Goal: Task Accomplishment & Management: Manage account settings

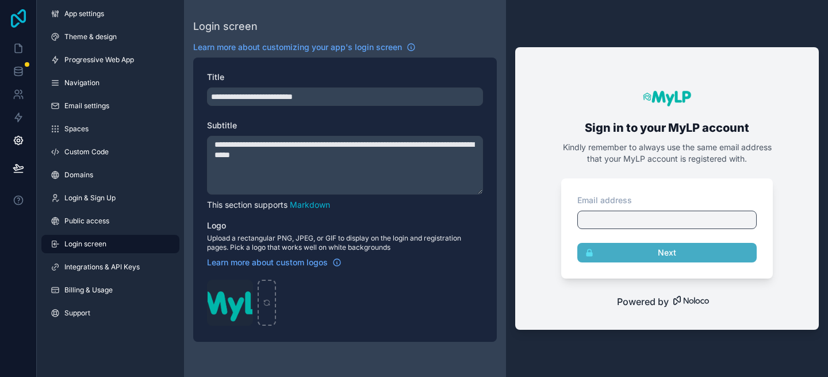
click at [13, 12] on icon at bounding box center [18, 18] width 23 height 18
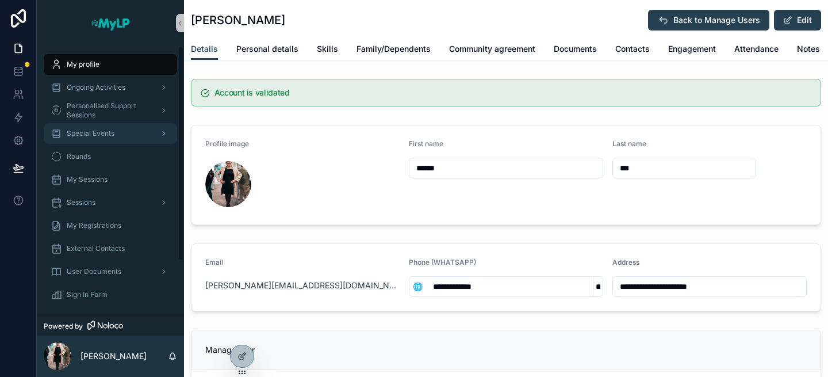
click at [94, 136] on span "Special Events" at bounding box center [91, 133] width 48 height 9
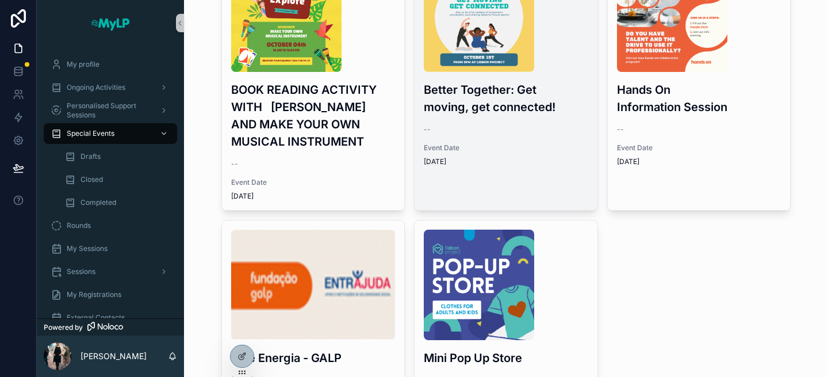
scroll to position [122, 0]
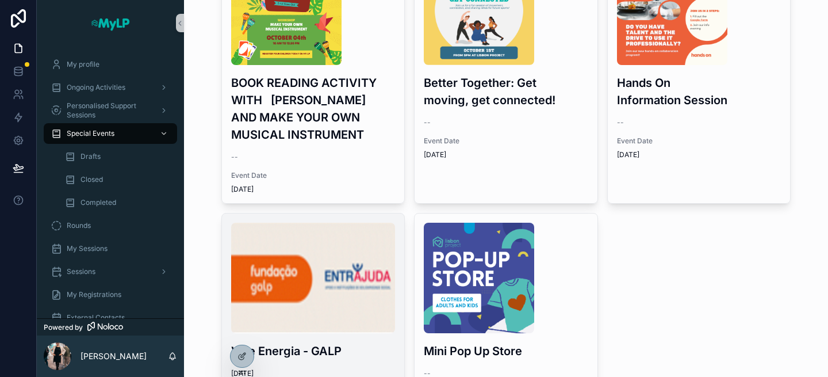
click at [351, 344] on h3 "Vale Energia - GALP" at bounding box center [313, 350] width 164 height 17
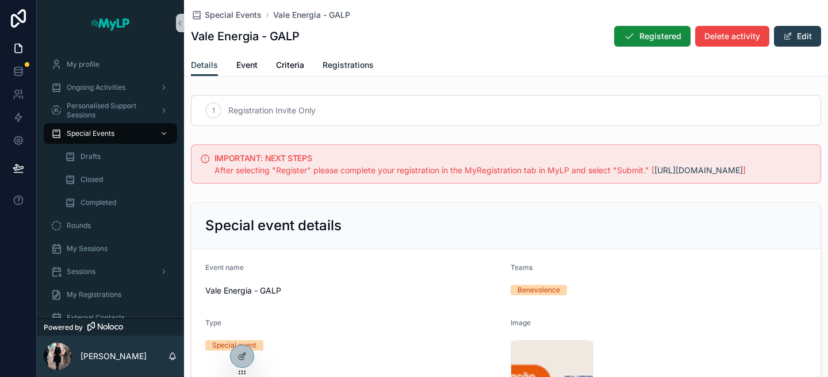
click at [365, 70] on span "Registrations" at bounding box center [348, 65] width 51 height 12
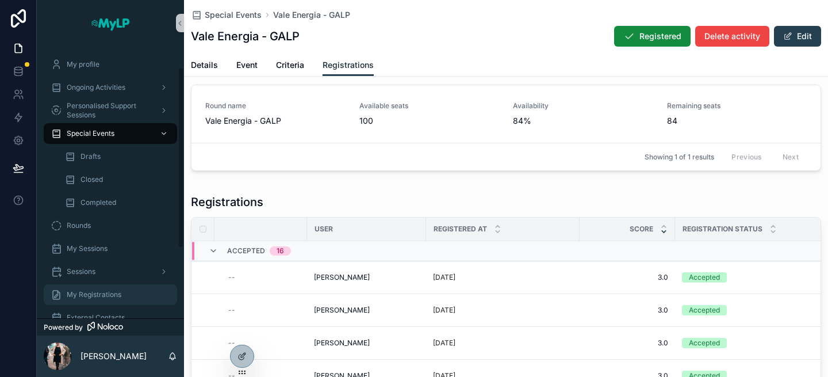
scroll to position [137, 0]
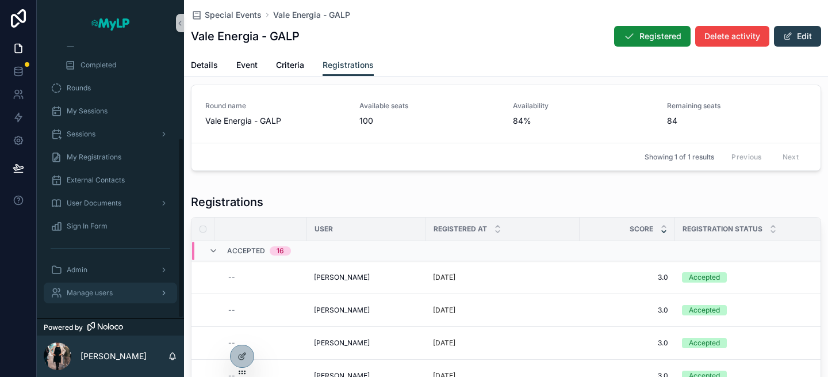
click at [105, 297] on div "Manage users" at bounding box center [111, 292] width 120 height 18
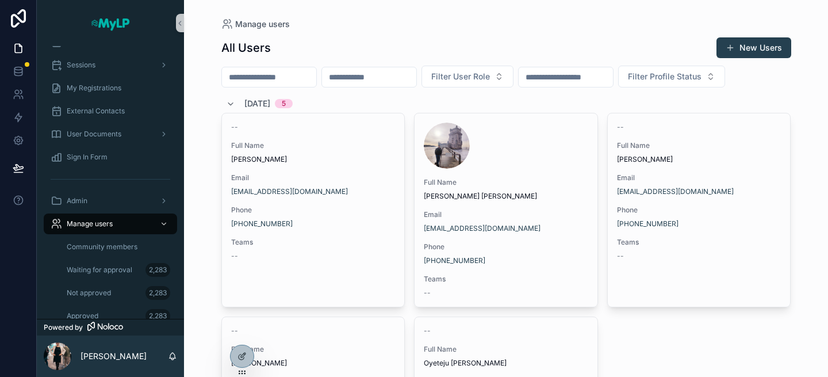
click at [285, 70] on input "scrollable content" at bounding box center [269, 77] width 94 height 16
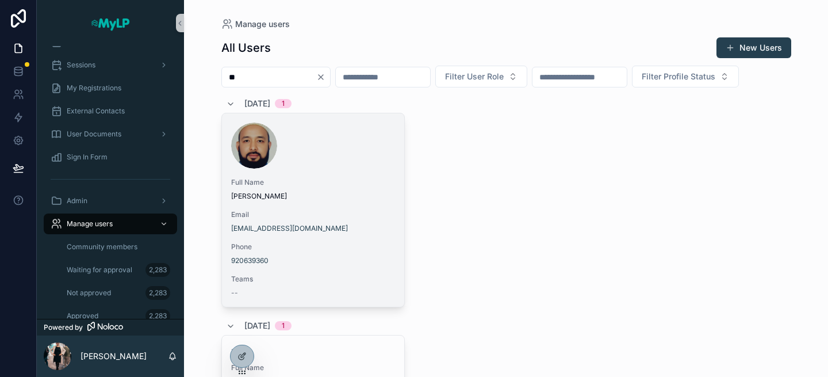
type input "*"
